Goal: Task Accomplishment & Management: Complete application form

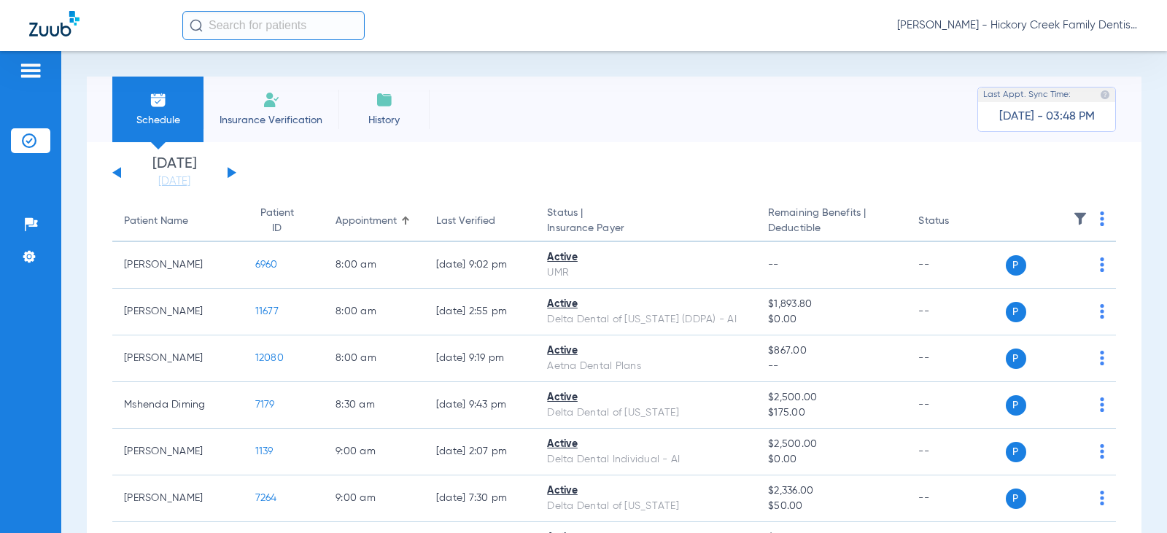
click at [241, 101] on li "Insurance Verification" at bounding box center [271, 110] width 135 height 66
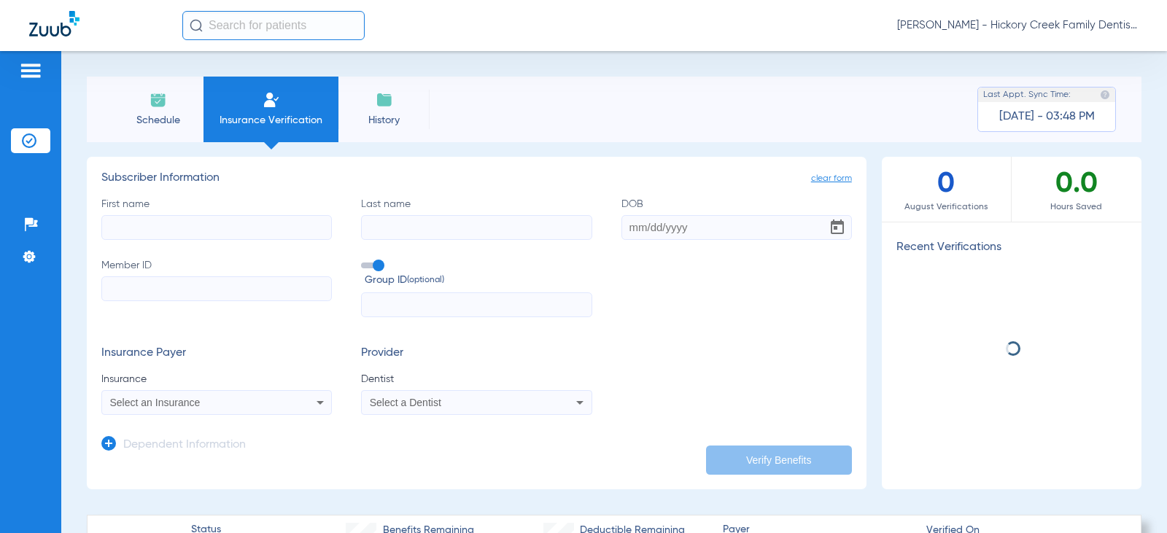
click at [195, 101] on li "Schedule" at bounding box center [157, 110] width 91 height 66
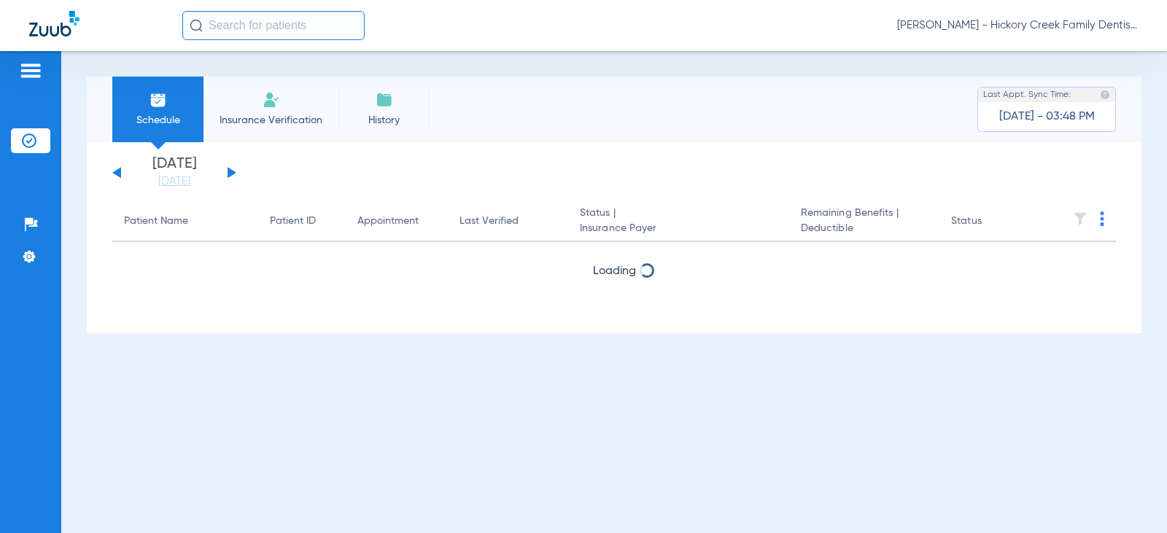
click at [231, 176] on button at bounding box center [232, 172] width 9 height 11
click at [231, 177] on div "[DATE] [DATE] [DATE] [DATE] [DATE] [DATE] [DATE] [DATE] [DATE] [DATE] [DATE] [D…" at bounding box center [174, 173] width 124 height 32
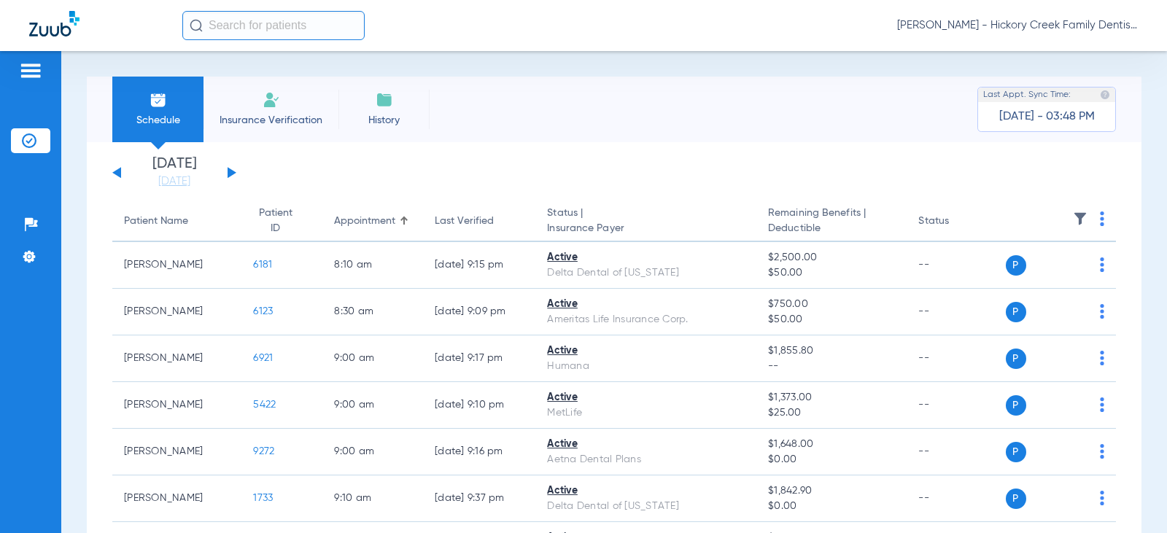
click at [231, 177] on div "[DATE] [DATE] [DATE] [DATE] [DATE] [DATE] [DATE] [DATE] [DATE] [DATE] [DATE] [D…" at bounding box center [174, 173] width 124 height 32
click at [231, 176] on button at bounding box center [232, 172] width 9 height 11
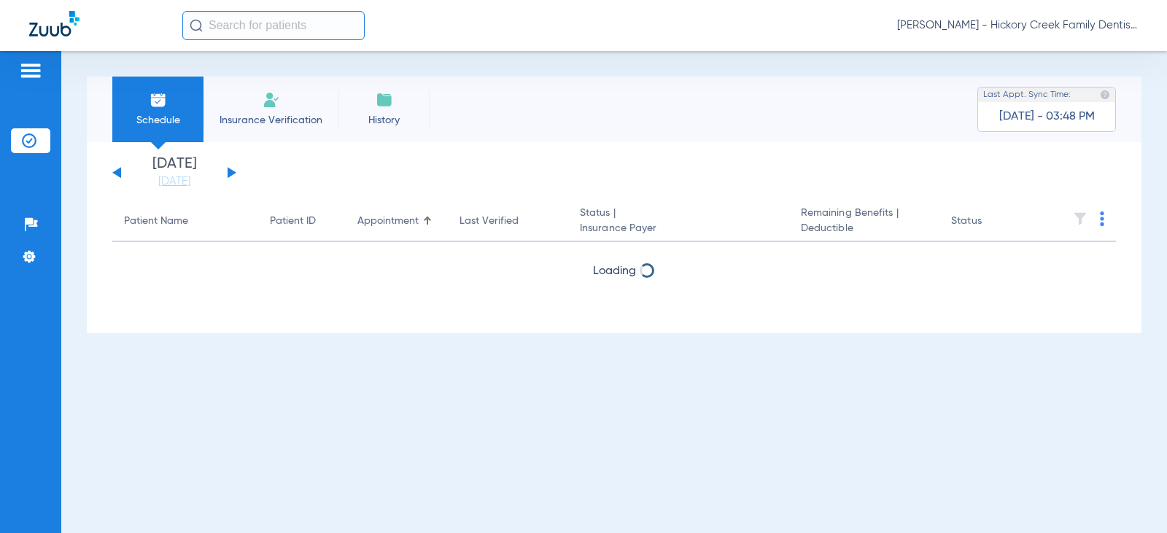
click at [231, 176] on button at bounding box center [232, 172] width 9 height 11
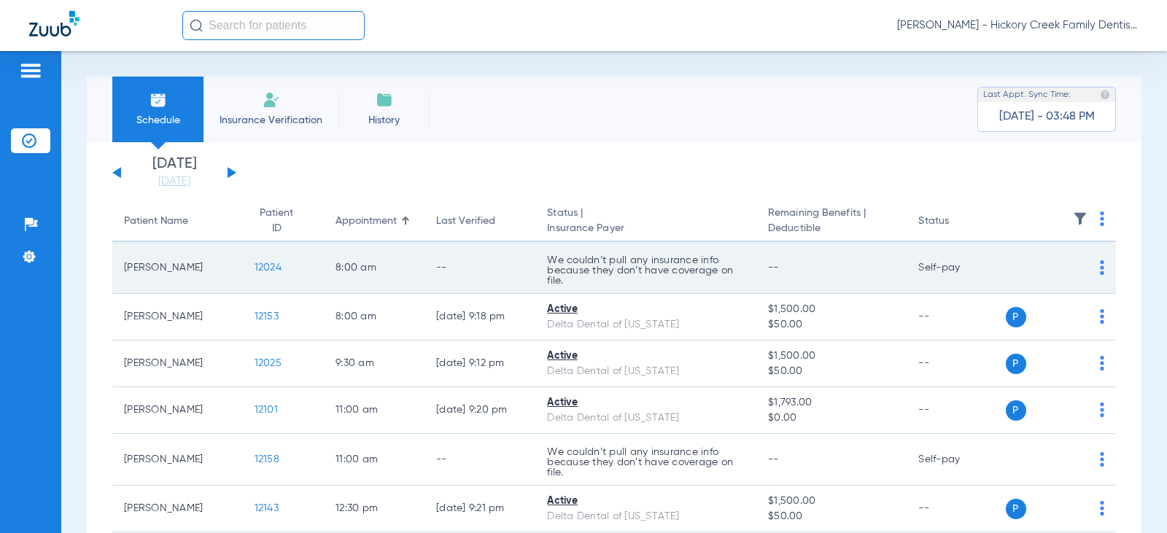
click at [1088, 260] on div "P S" at bounding box center [1055, 268] width 99 height 20
click at [1100, 263] on img at bounding box center [1102, 267] width 4 height 15
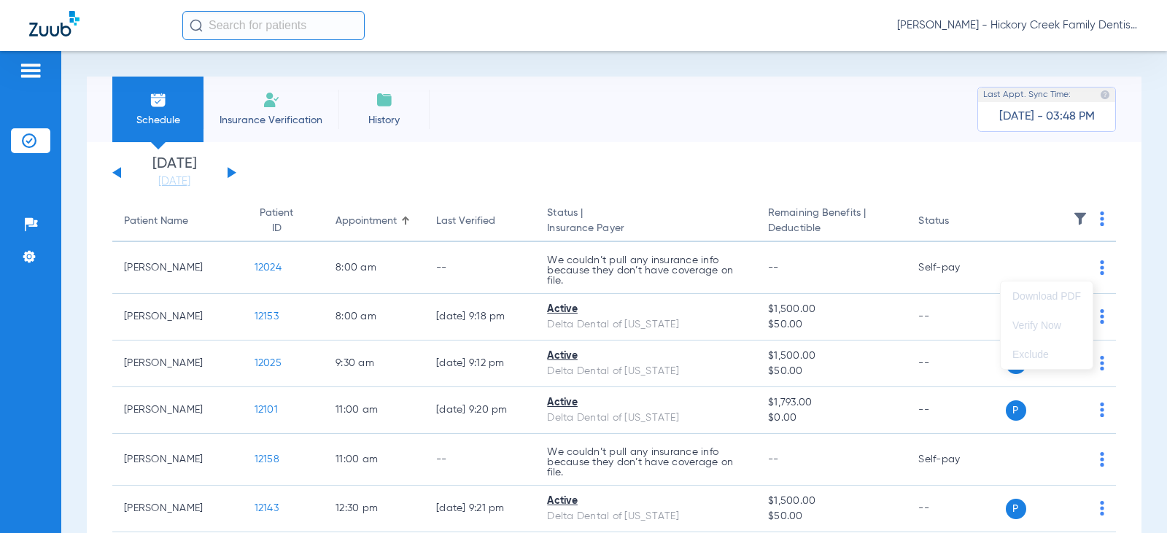
click at [258, 271] on div at bounding box center [583, 266] width 1167 height 533
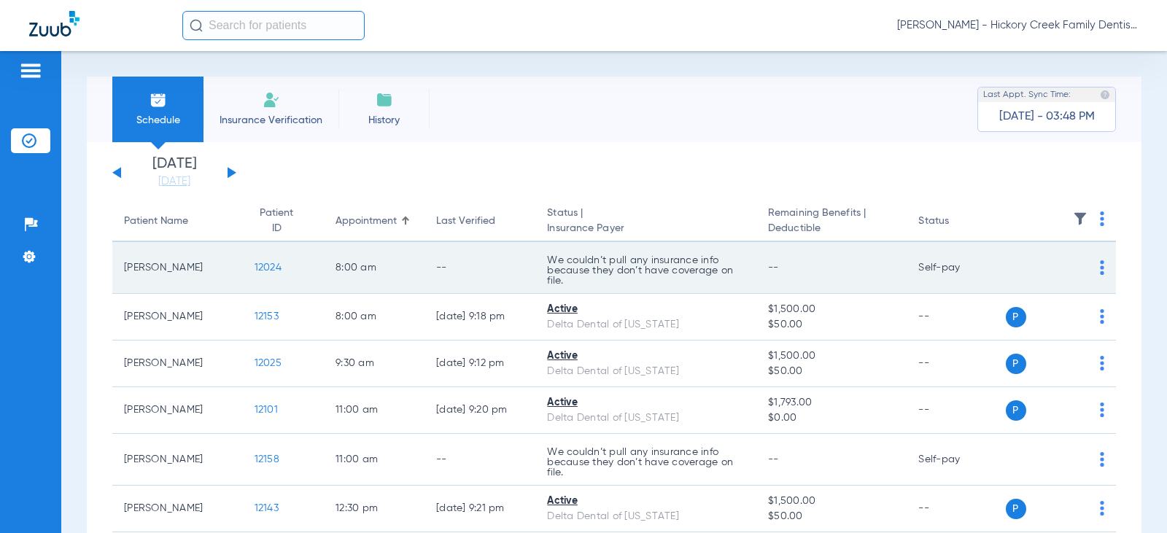
click at [262, 267] on span "12024" at bounding box center [268, 268] width 27 height 10
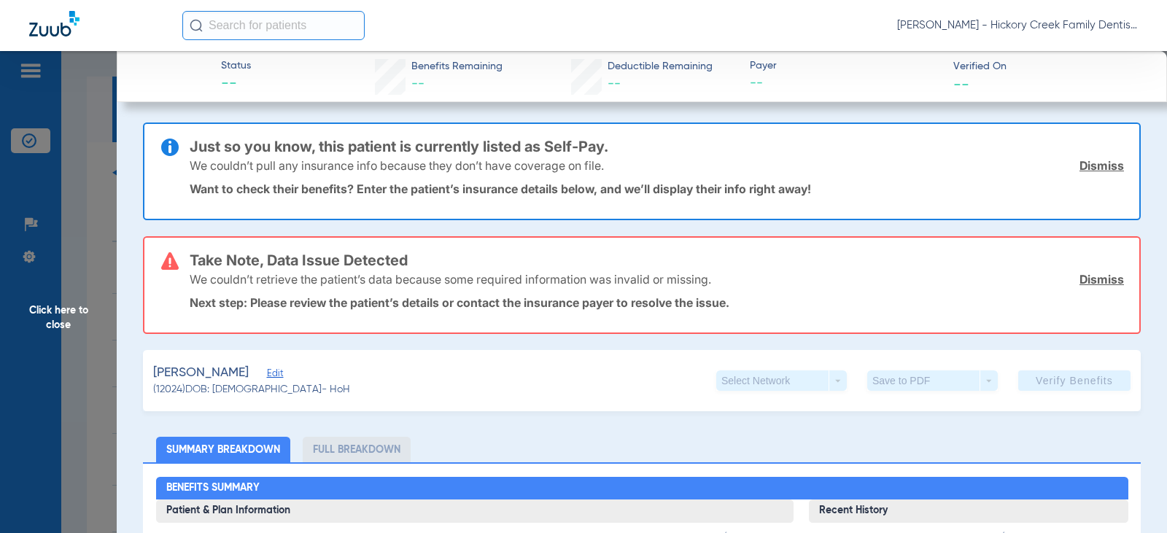
click at [1089, 285] on link "Dismiss" at bounding box center [1102, 279] width 45 height 15
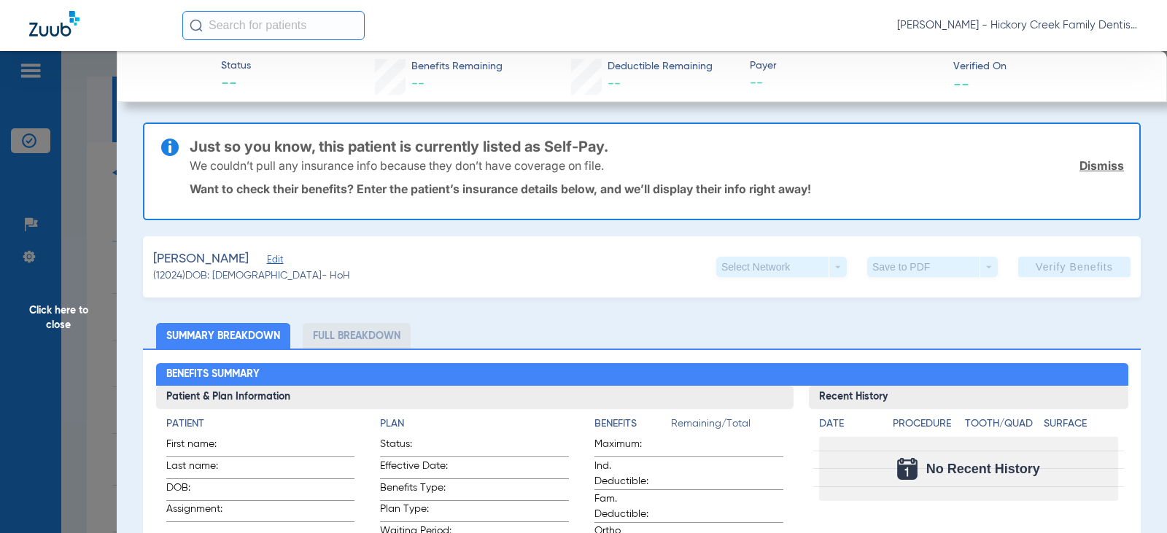
click at [1080, 167] on link "Dismiss" at bounding box center [1102, 165] width 45 height 15
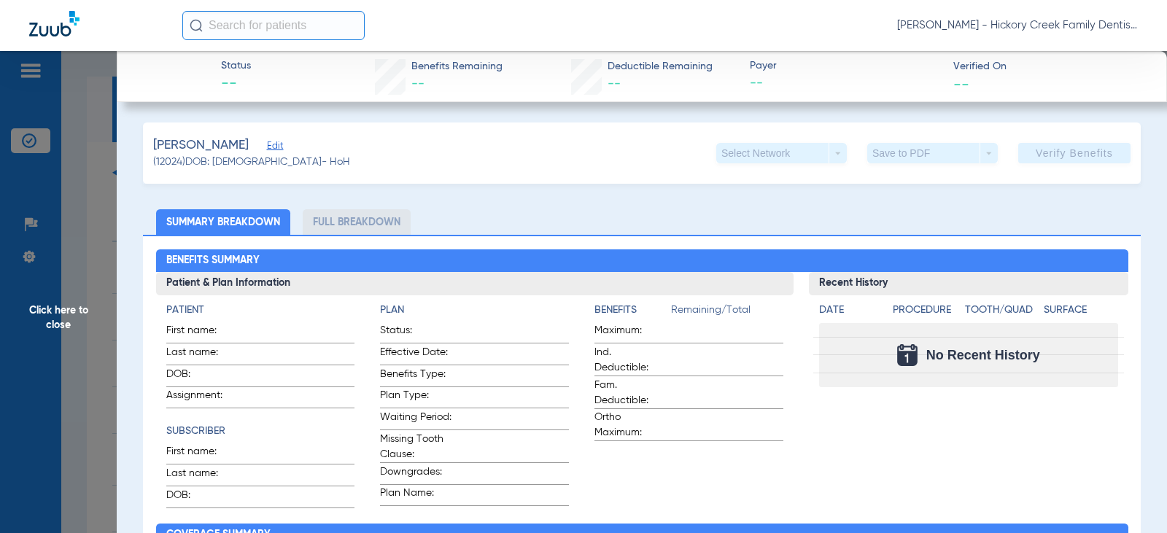
click at [267, 147] on span "Edit" at bounding box center [273, 148] width 13 height 14
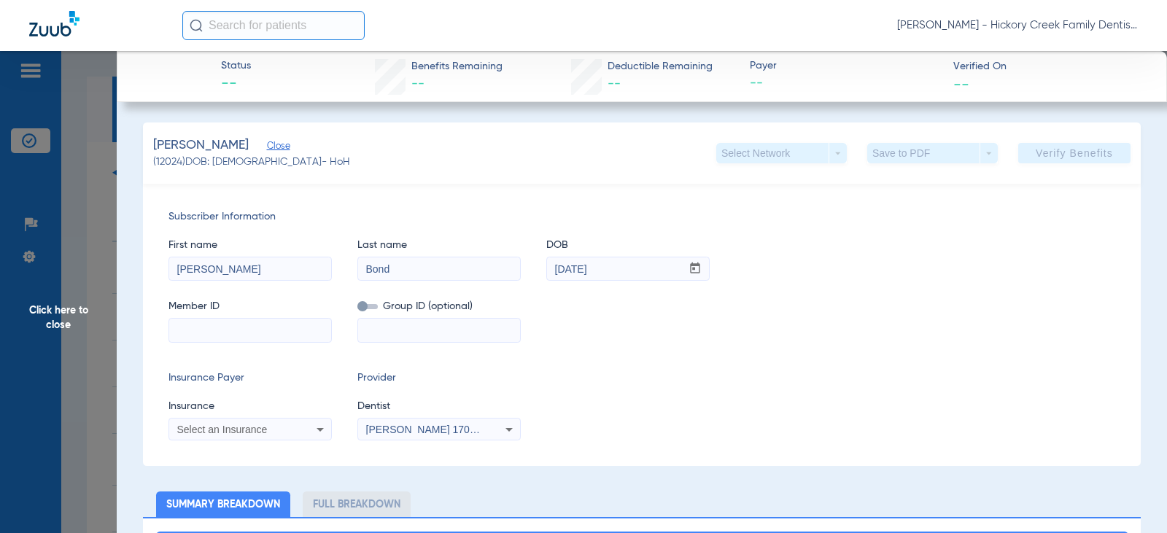
drag, startPoint x: 275, startPoint y: 266, endPoint x: 143, endPoint y: 257, distance: 132.4
click at [143, 257] on div "Subscriber Information First name [PERSON_NAME] Last name [PERSON_NAME] DOB mm …" at bounding box center [642, 325] width 998 height 282
type input "[PERSON_NAME]"
click at [611, 277] on input "[DATE]" at bounding box center [614, 269] width 134 height 23
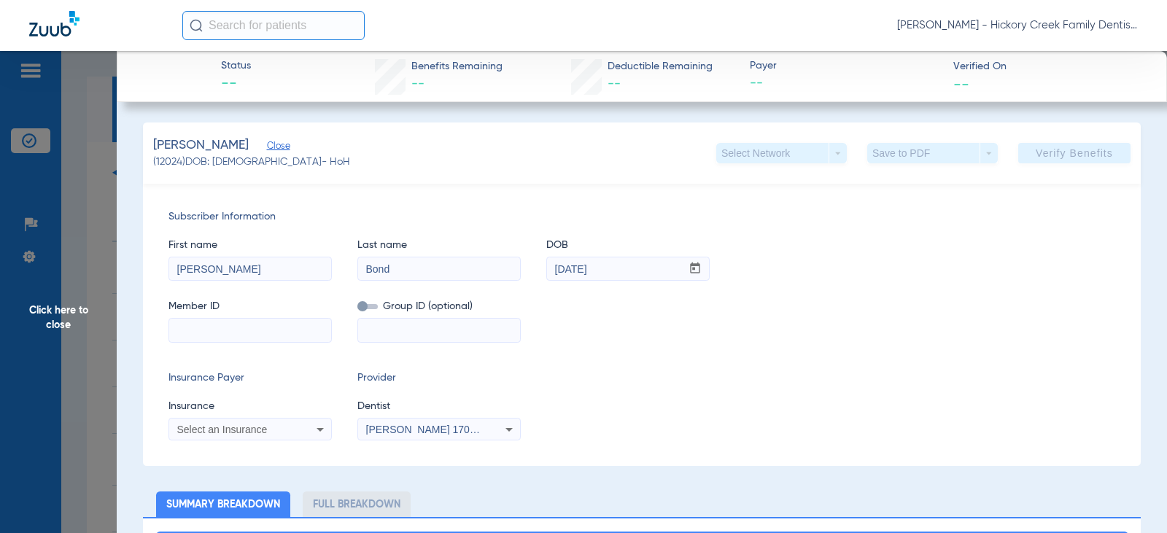
click at [611, 277] on input "[DATE]" at bounding box center [614, 269] width 134 height 23
type input "[DATE]"
click at [212, 340] on input at bounding box center [250, 330] width 162 height 23
paste input "08000020097"
type input "08000020097"
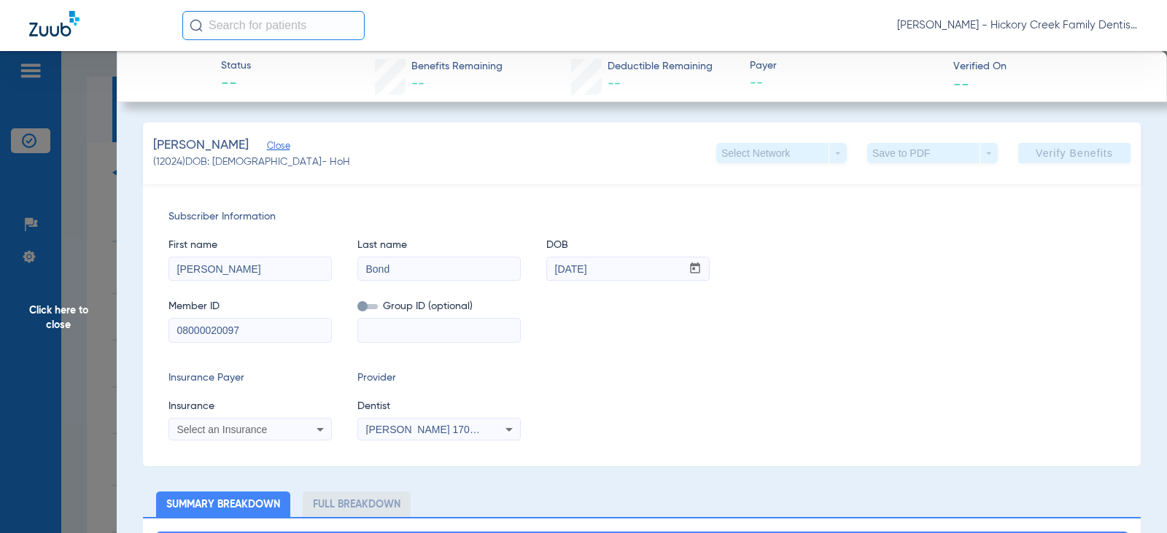
click at [514, 436] on icon at bounding box center [510, 430] width 18 height 18
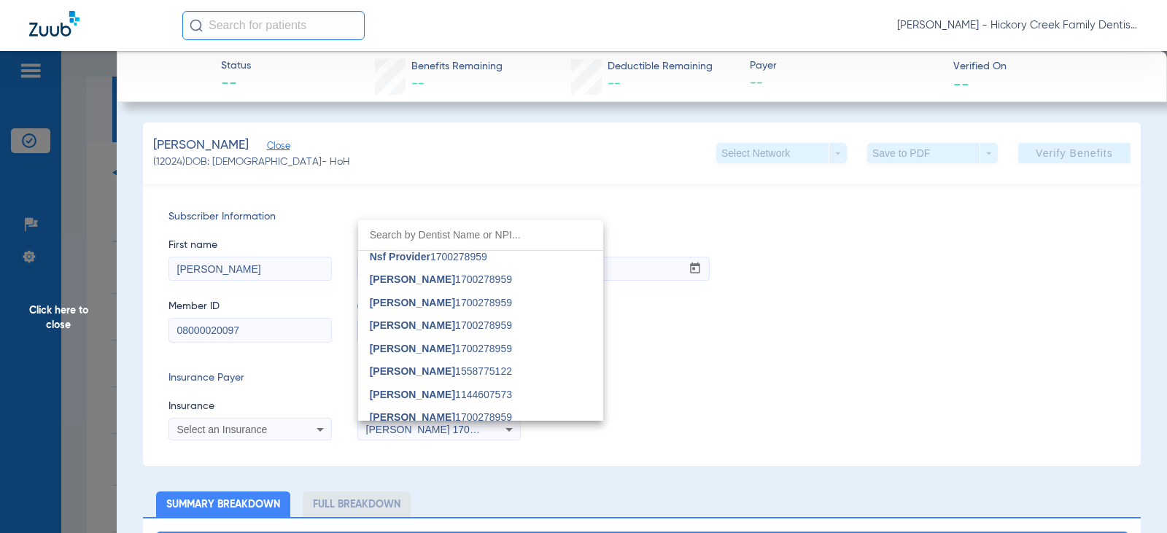
scroll to position [146, 0]
click at [485, 240] on input "dropdown search" at bounding box center [480, 235] width 245 height 30
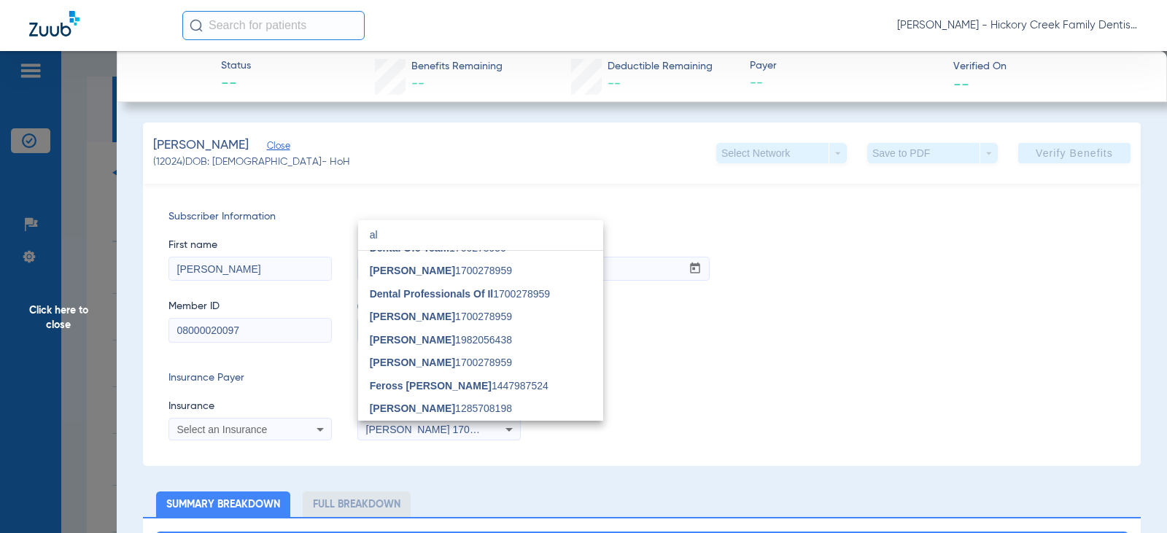
type input "a"
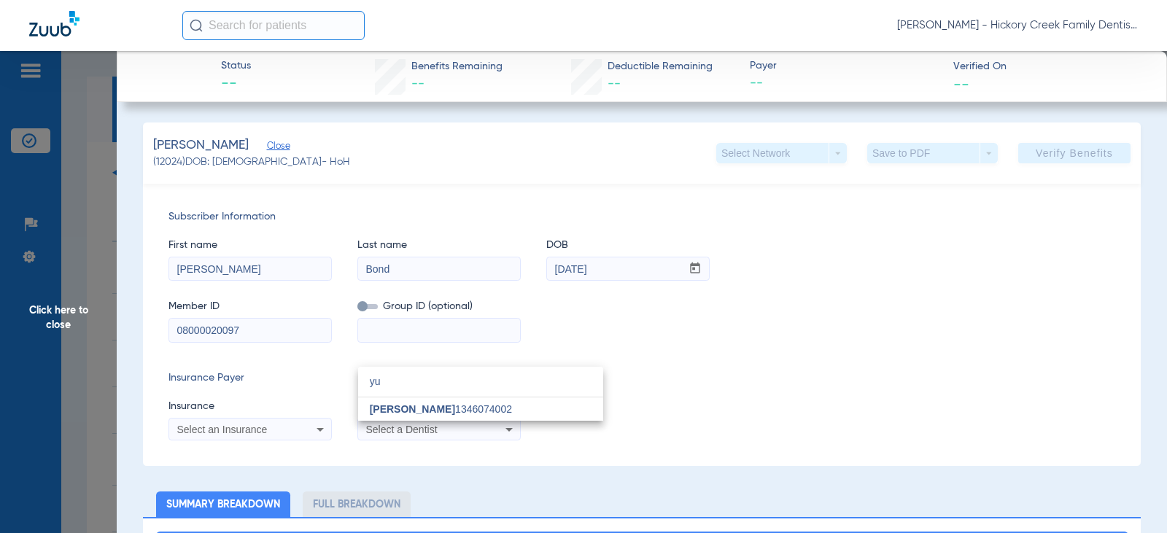
scroll to position [0, 0]
type input "yun"
click at [517, 402] on mat-option "Yun [PERSON_NAME] 1346074002" at bounding box center [480, 409] width 245 height 23
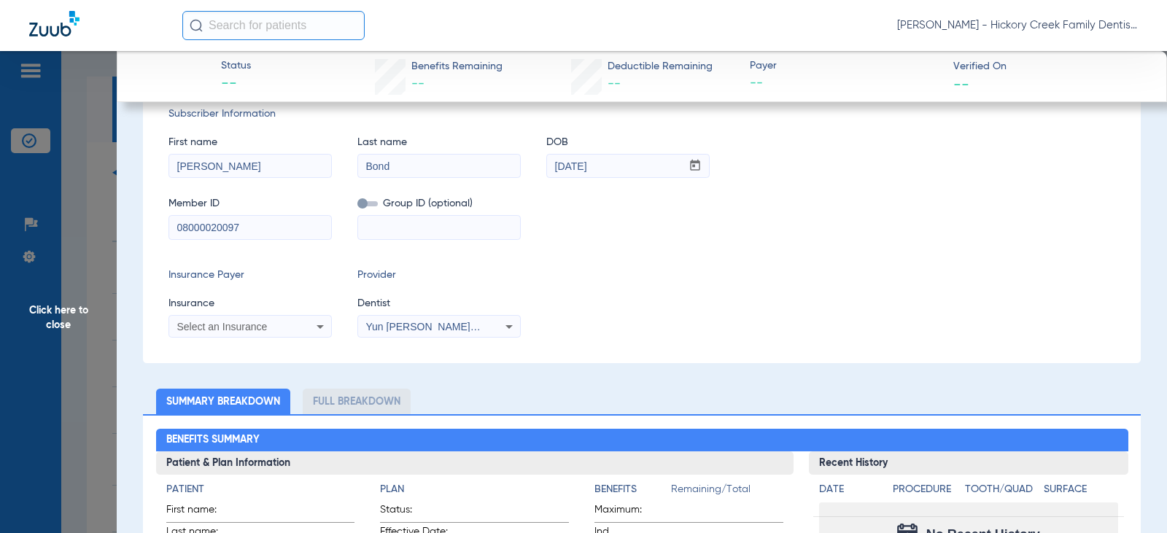
scroll to position [146, 0]
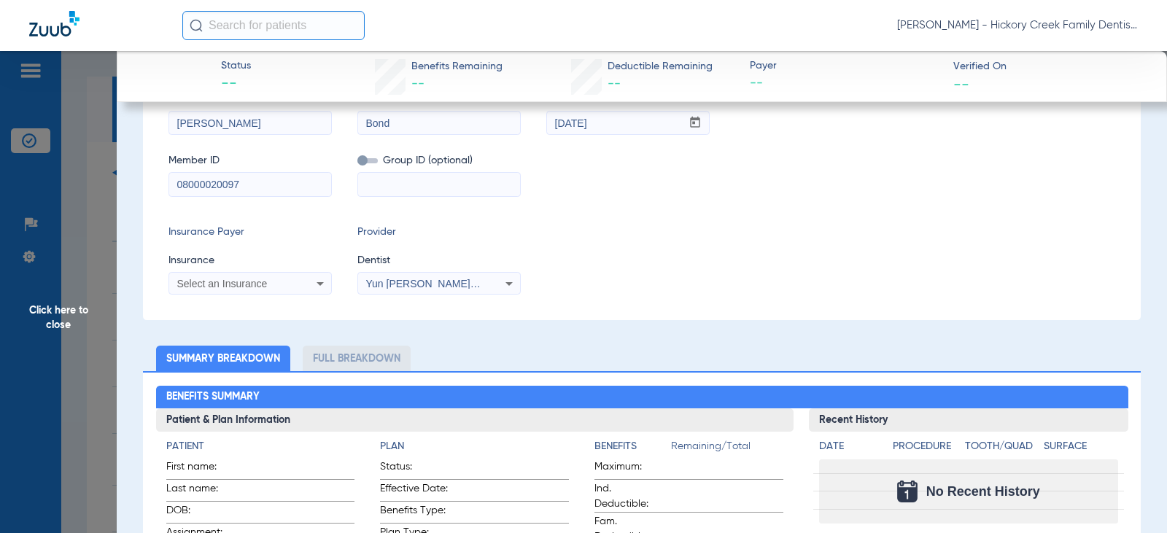
click at [228, 281] on span "Select an Insurance" at bounding box center [222, 284] width 90 height 12
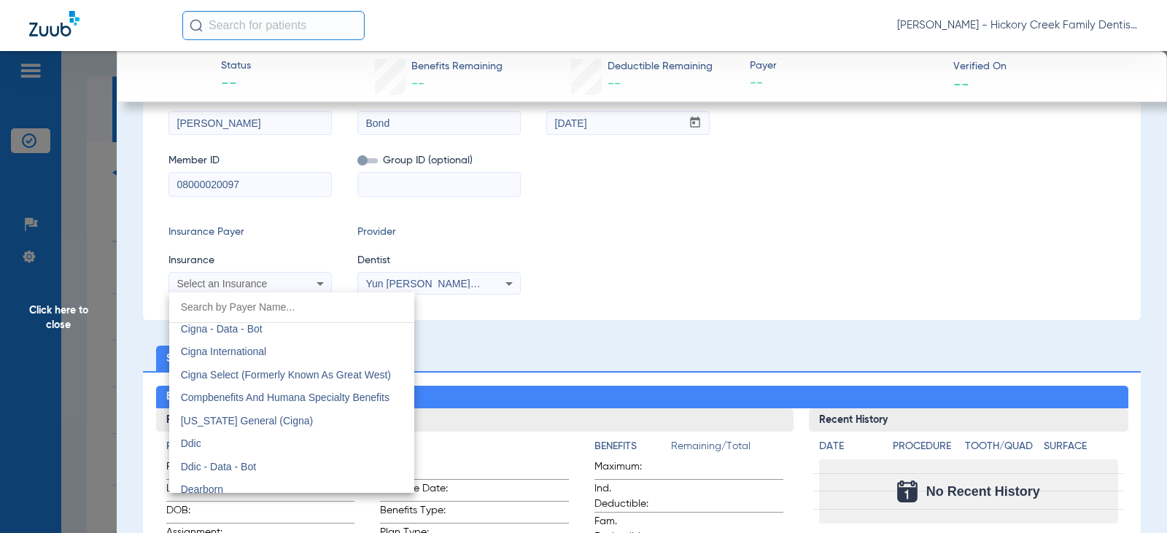
scroll to position [2335, 0]
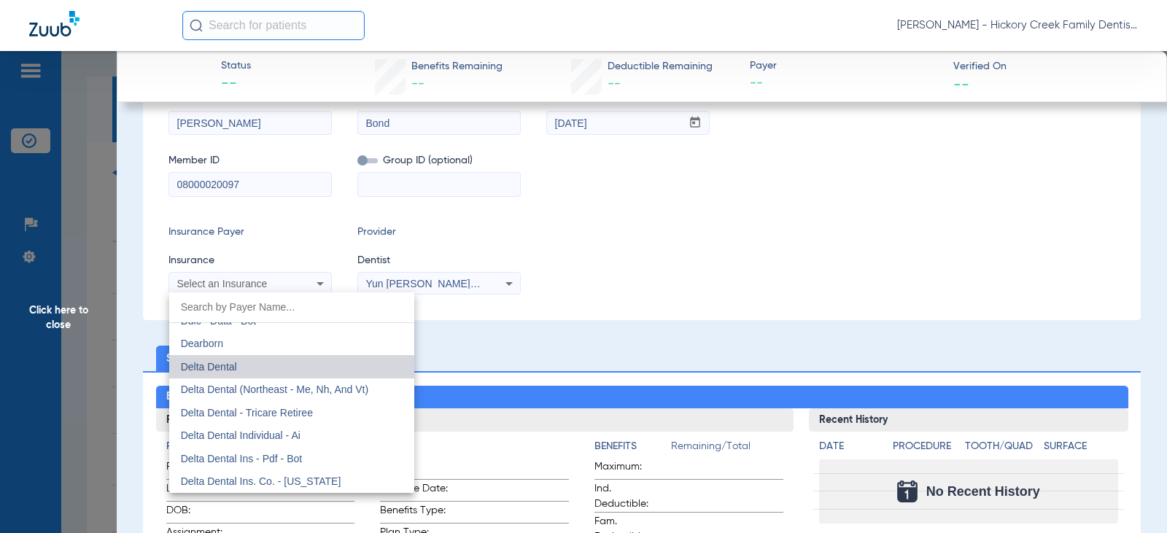
click at [296, 362] on mat-option "Delta Dental" at bounding box center [291, 366] width 245 height 23
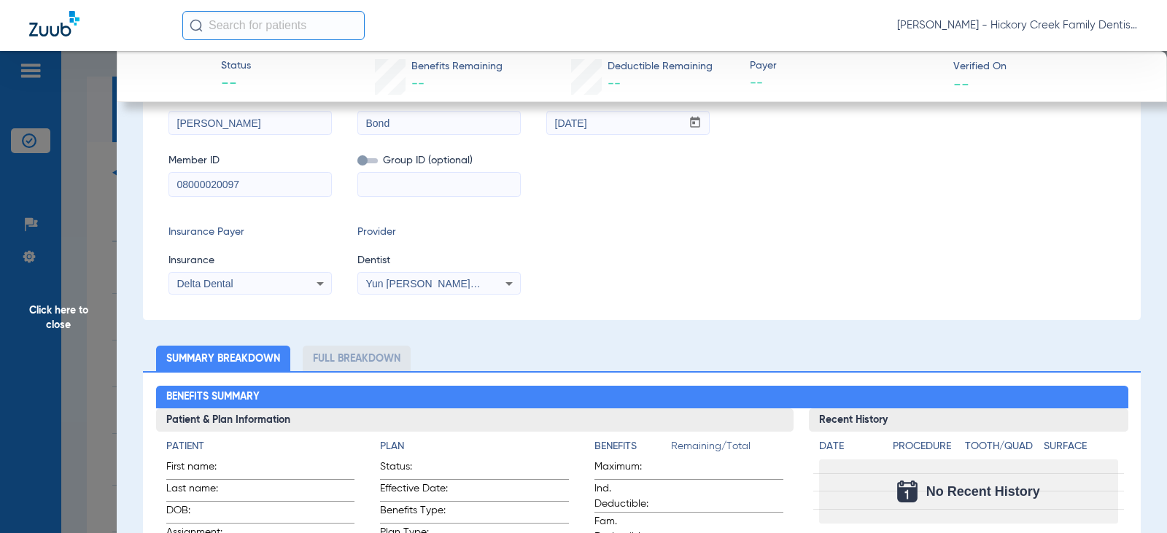
scroll to position [0, 0]
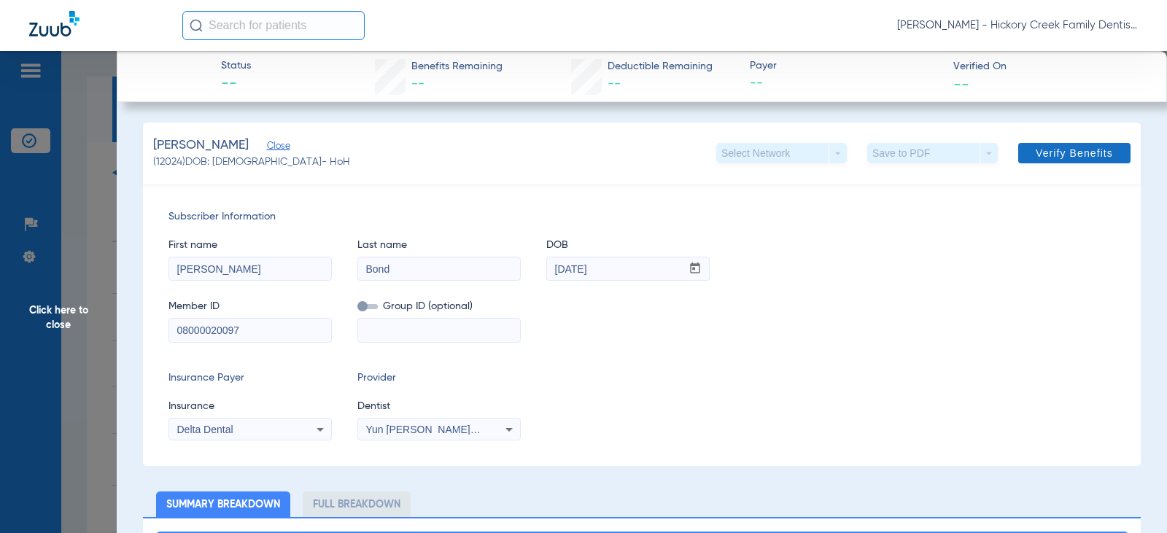
click at [1043, 163] on span at bounding box center [1075, 153] width 112 height 35
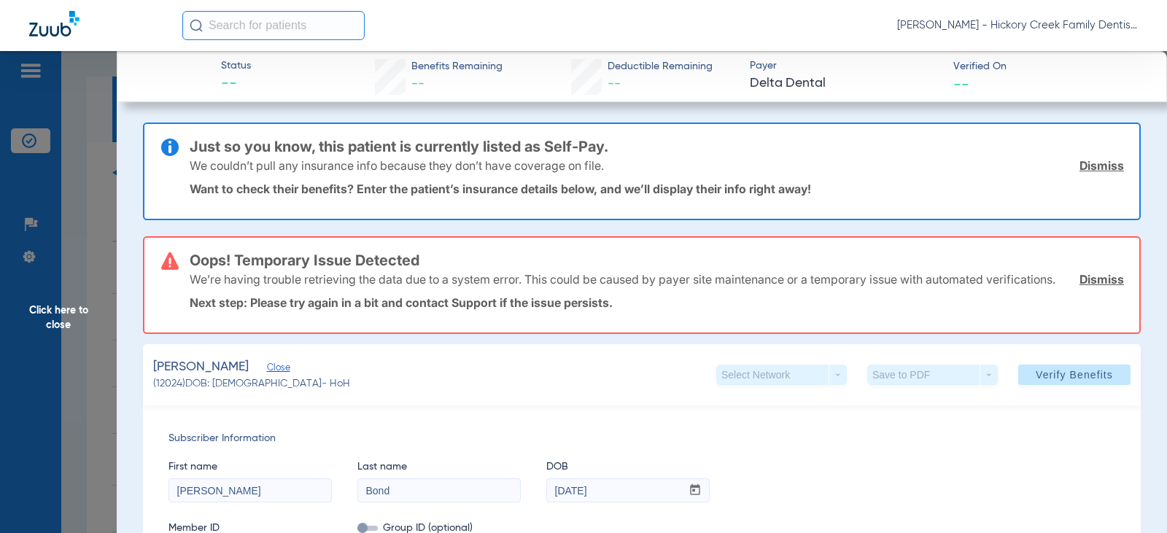
click at [1089, 161] on link "Dismiss" at bounding box center [1102, 165] width 45 height 15
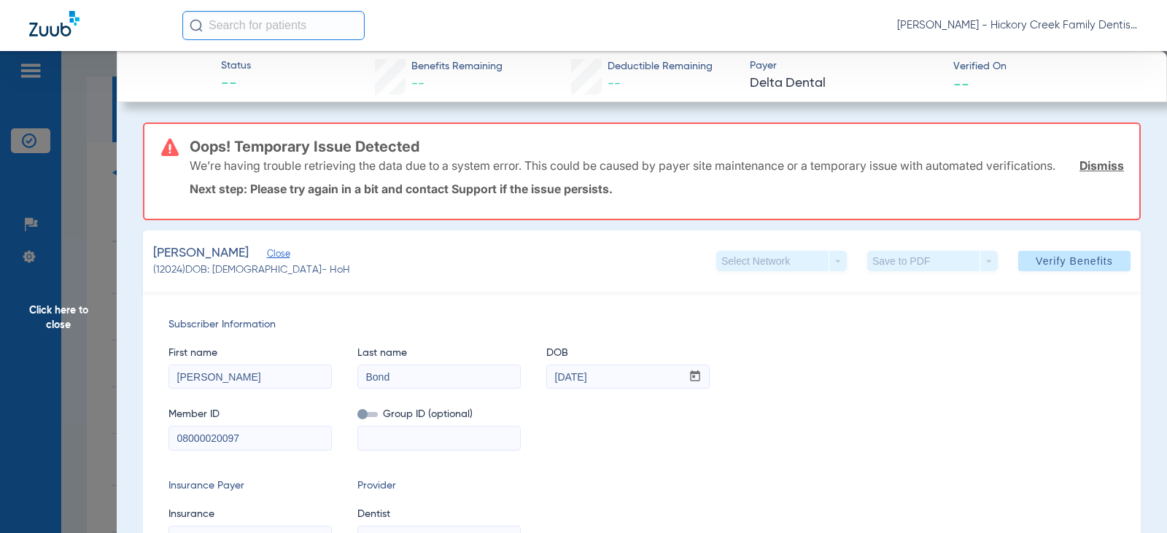
click at [1092, 173] on link "Dismiss" at bounding box center [1102, 165] width 45 height 15
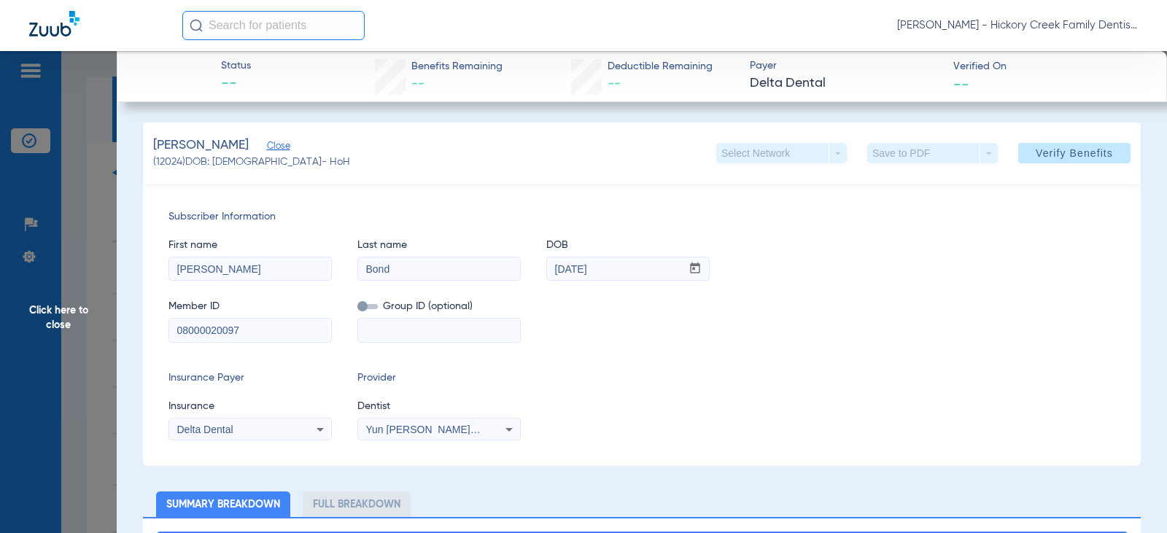
click at [267, 144] on span "Close" at bounding box center [273, 148] width 13 height 14
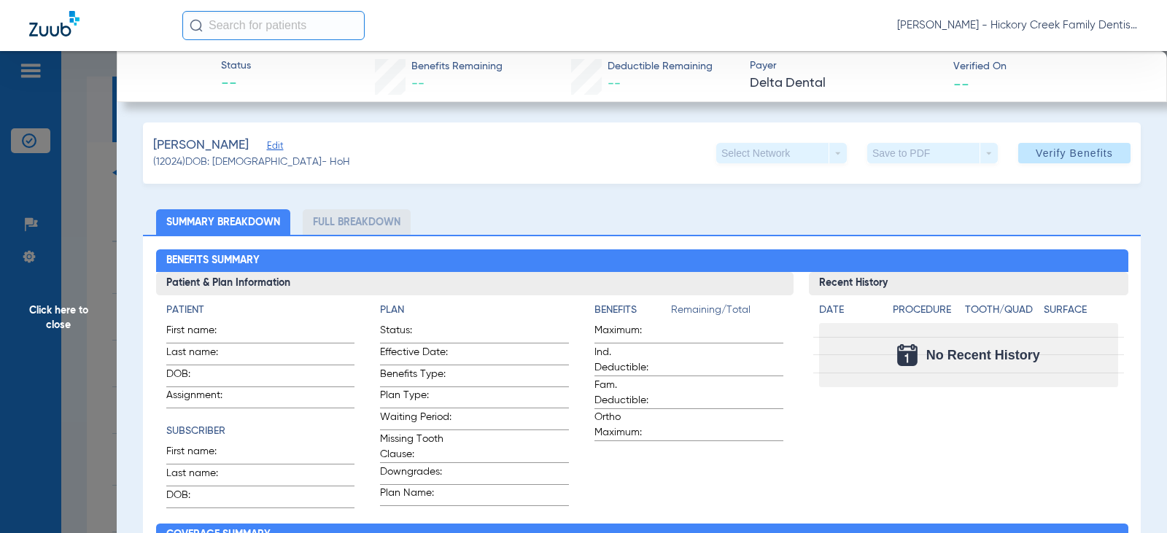
drag, startPoint x: 253, startPoint y: 144, endPoint x: 406, endPoint y: 276, distance: 201.7
click at [1019, 151] on span at bounding box center [1075, 153] width 112 height 35
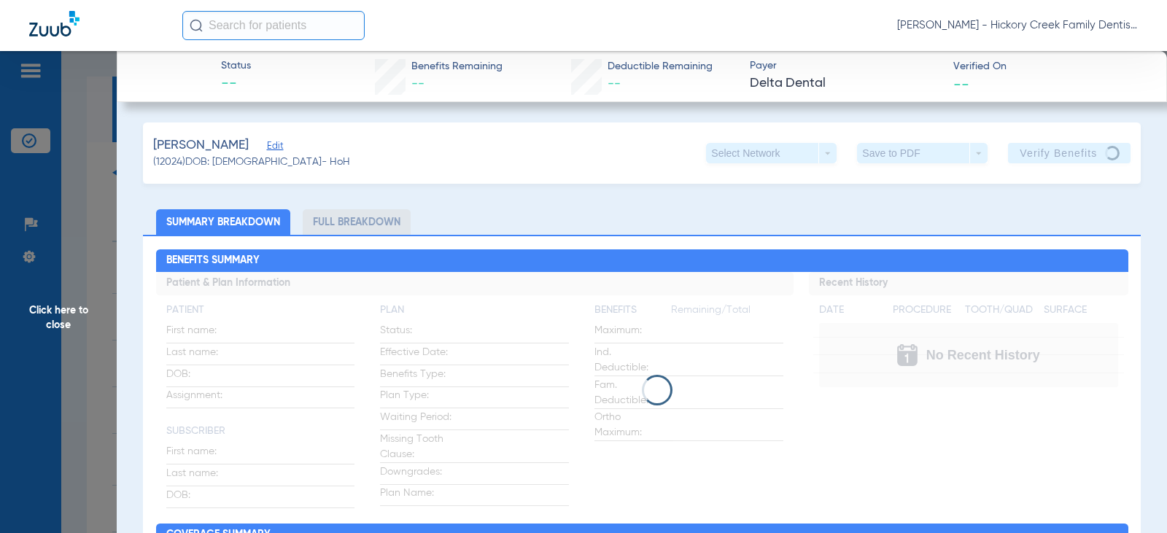
click at [78, 311] on span "Click here to close" at bounding box center [58, 317] width 117 height 533
